Goal: Task Accomplishment & Management: Manage account settings

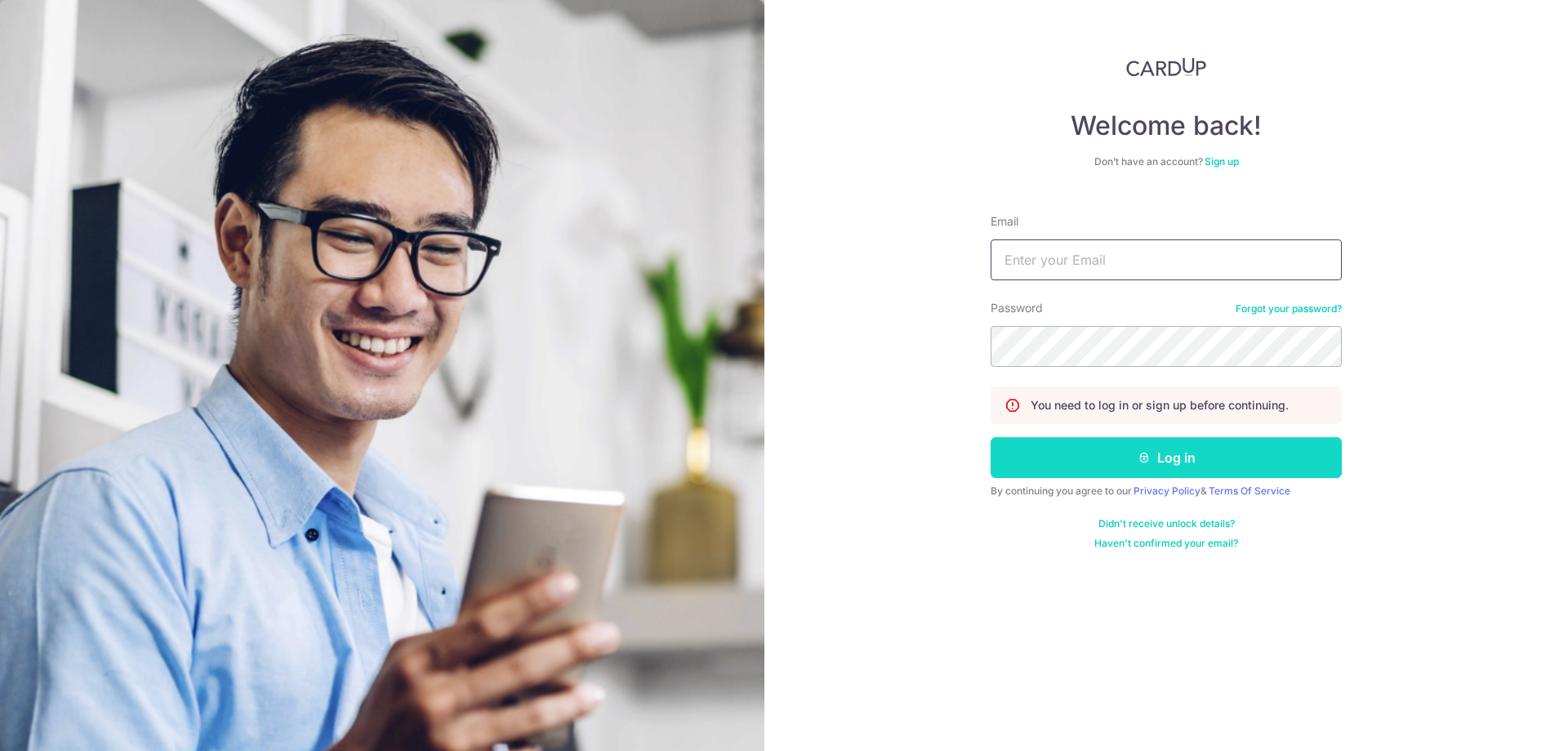
type input "acctwkgoh@gmail.com"
click at [1094, 472] on button "Log in" at bounding box center [1166, 457] width 351 height 41
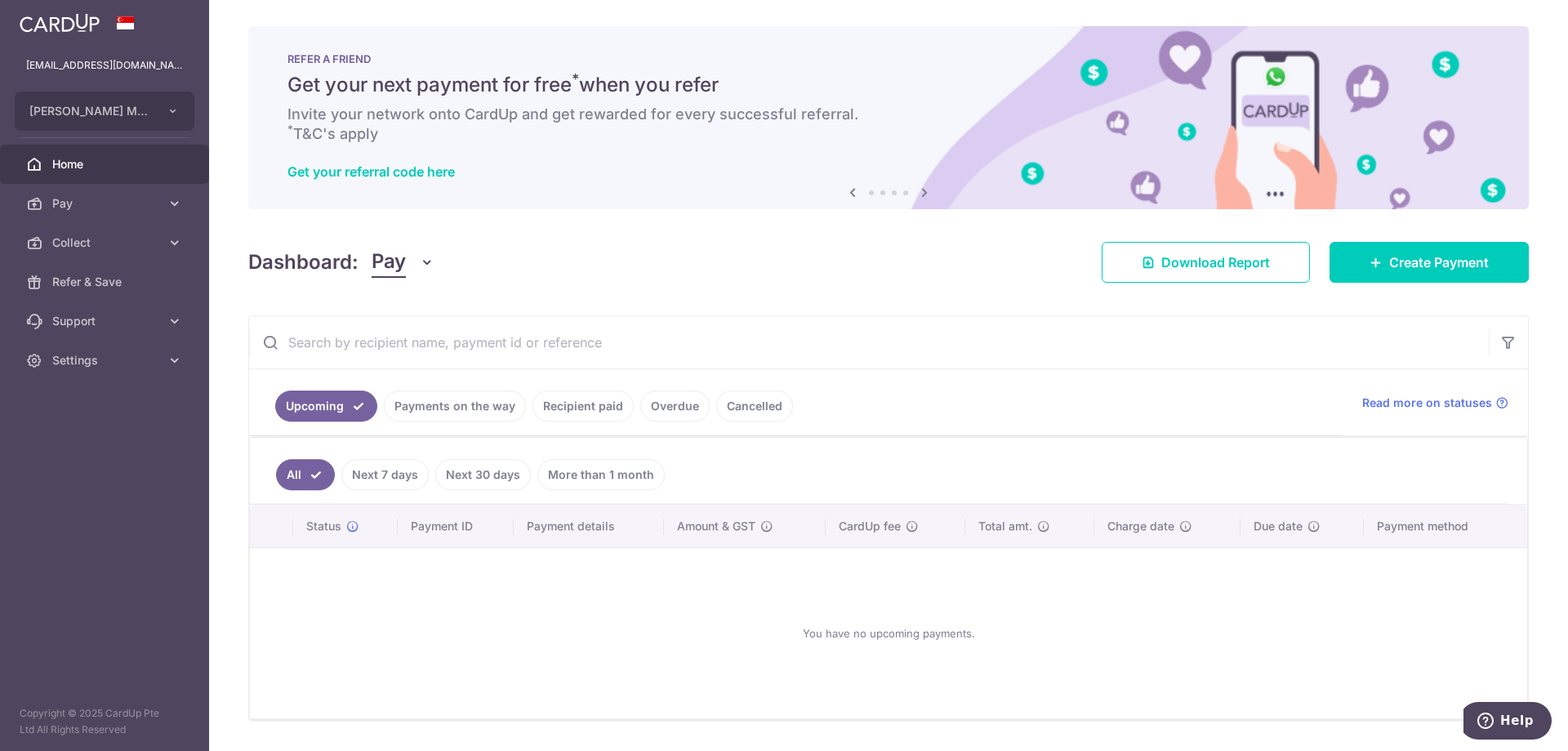
click at [418, 402] on link "Payments on the way" at bounding box center [455, 405] width 142 height 31
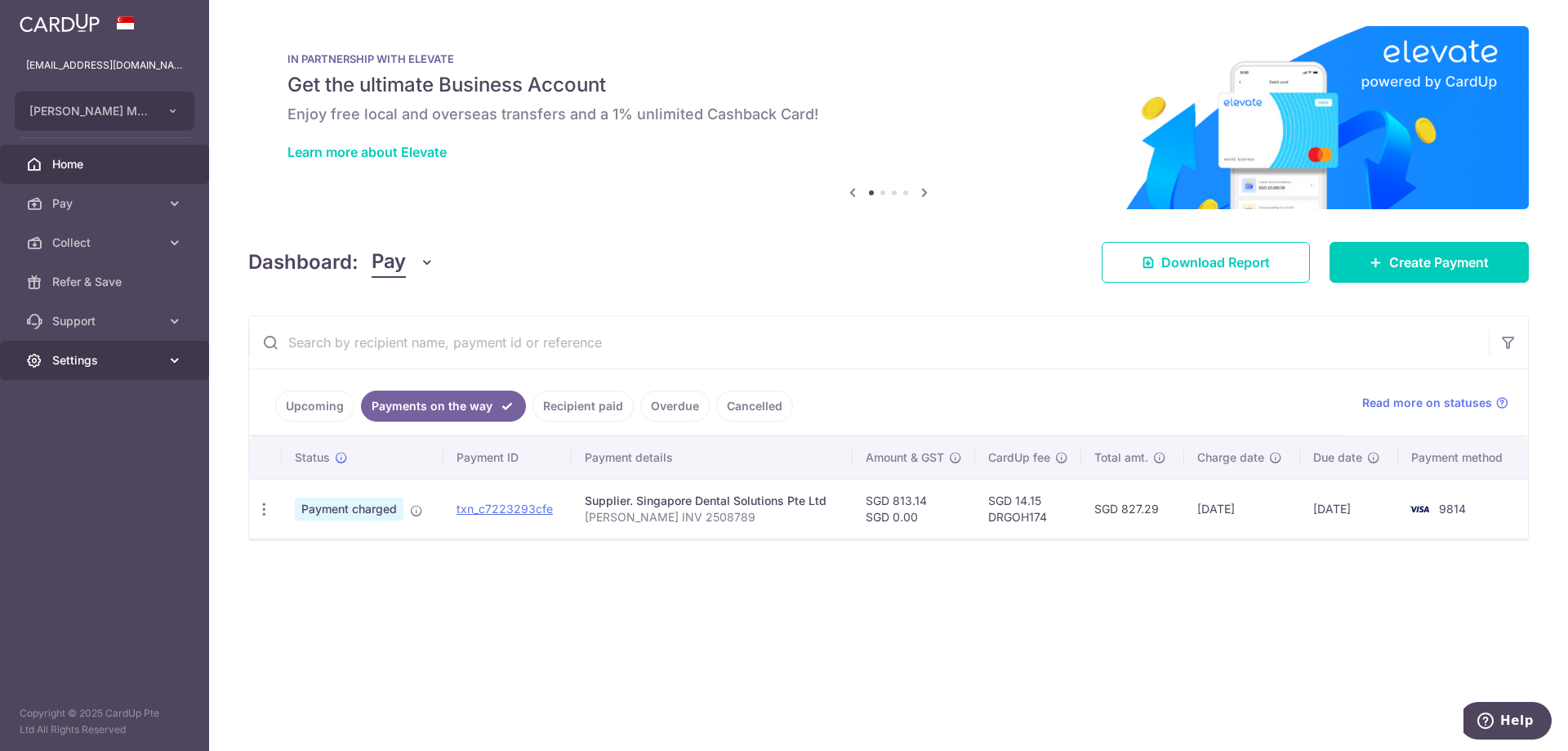
click at [113, 362] on span "Settings" at bounding box center [106, 360] width 108 height 16
click at [72, 433] on span "Logout" at bounding box center [106, 438] width 108 height 16
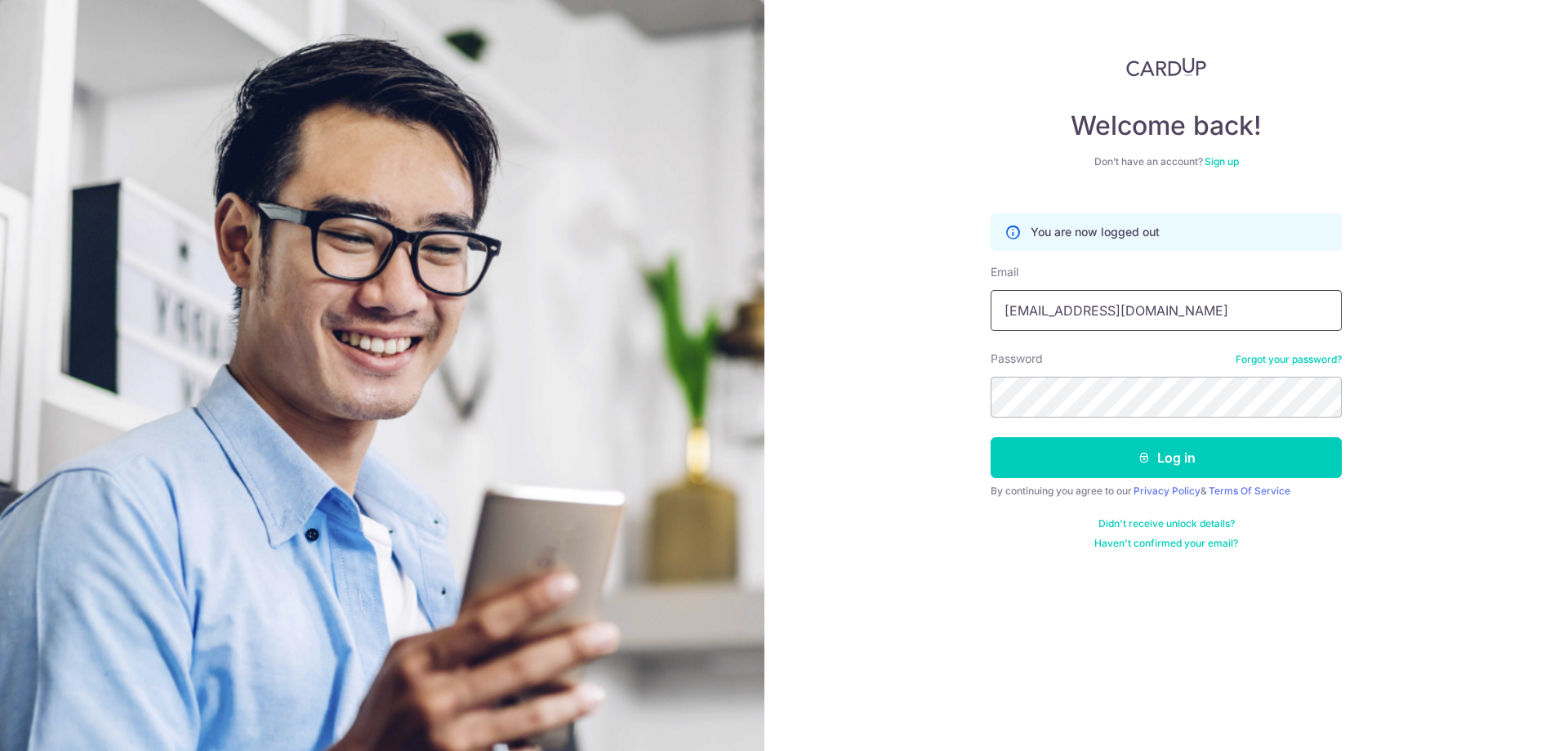
click at [1077, 312] on input "acctwkgoh@gmail.com" at bounding box center [1166, 310] width 351 height 41
type input "[EMAIL_ADDRESS][DOMAIN_NAME]"
click at [1145, 452] on icon "submit" at bounding box center [1143, 457] width 13 height 13
